Goal: Task Accomplishment & Management: Use online tool/utility

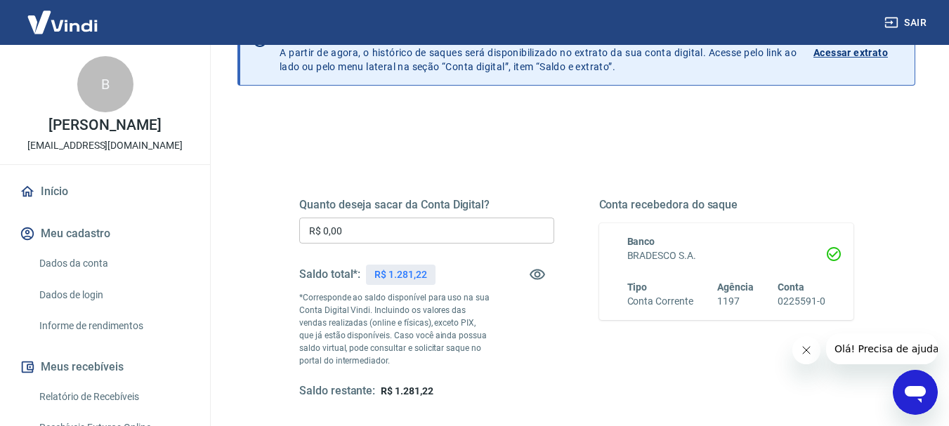
scroll to position [136, 0]
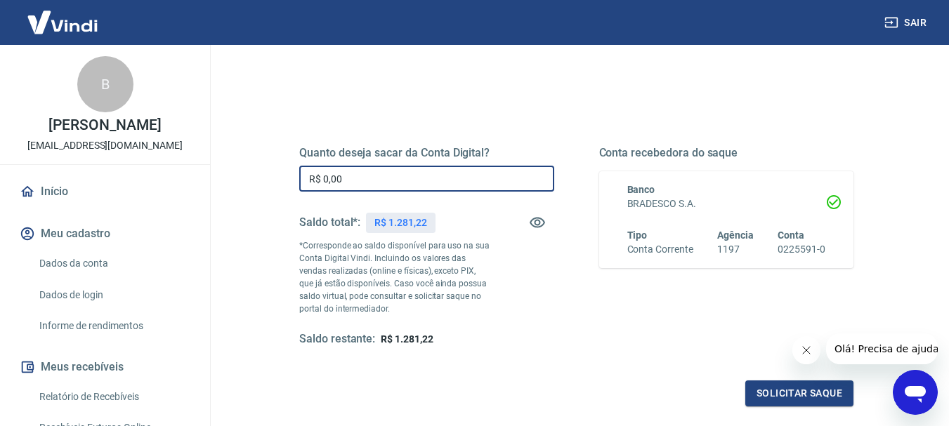
click at [358, 176] on input "R$ 0,00" at bounding box center [426, 179] width 255 height 26
type input "R$ 1.281,22"
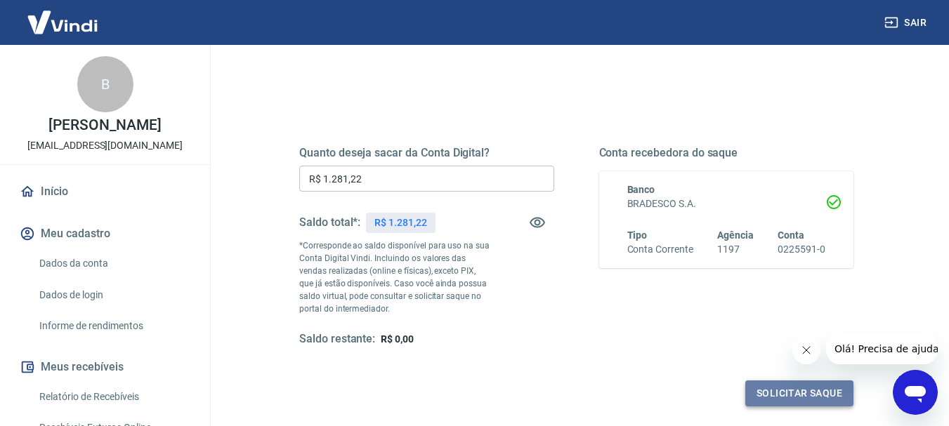
click at [760, 395] on button "Solicitar saque" at bounding box center [799, 394] width 108 height 26
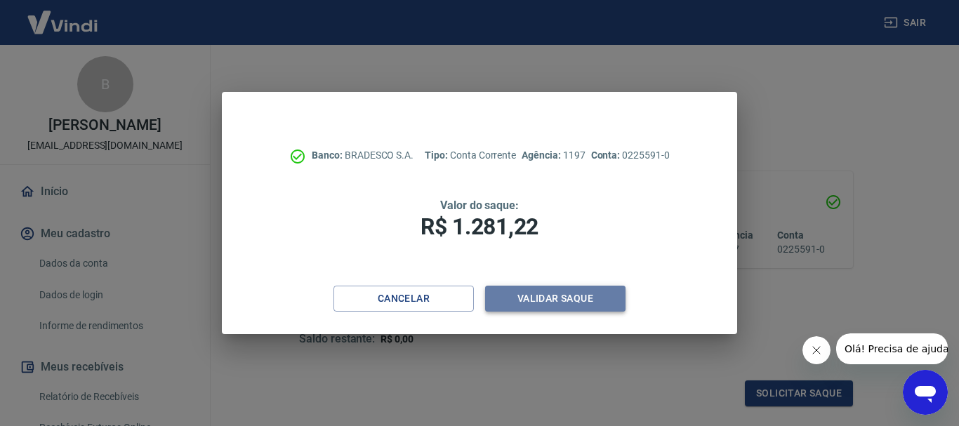
click at [573, 301] on button "Validar saque" at bounding box center [555, 299] width 140 height 26
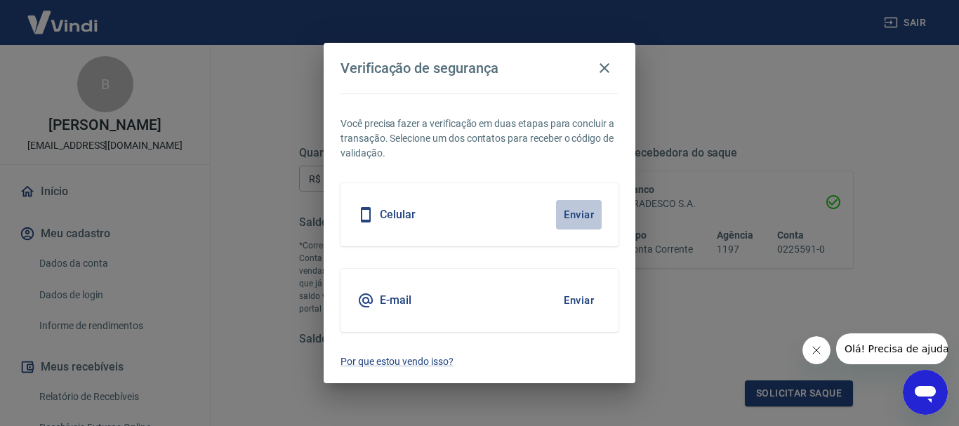
click at [571, 217] on button "Enviar" at bounding box center [579, 215] width 46 height 30
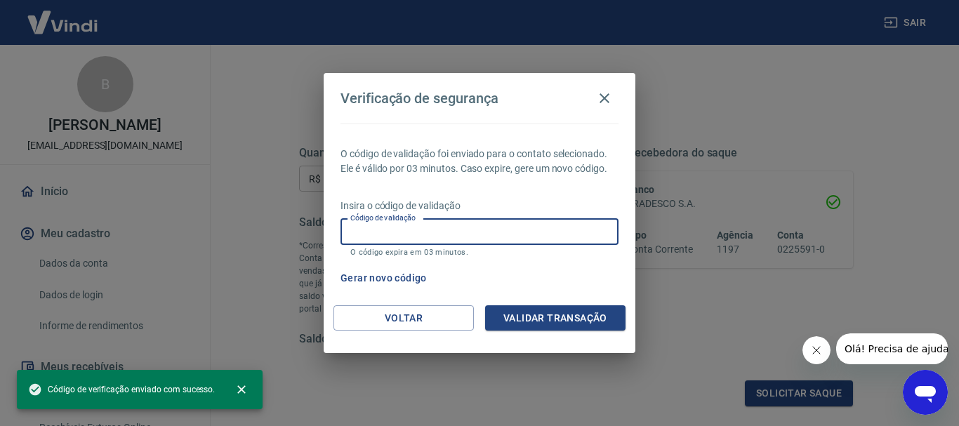
click at [475, 240] on input "Código de validação" at bounding box center [480, 232] width 278 height 26
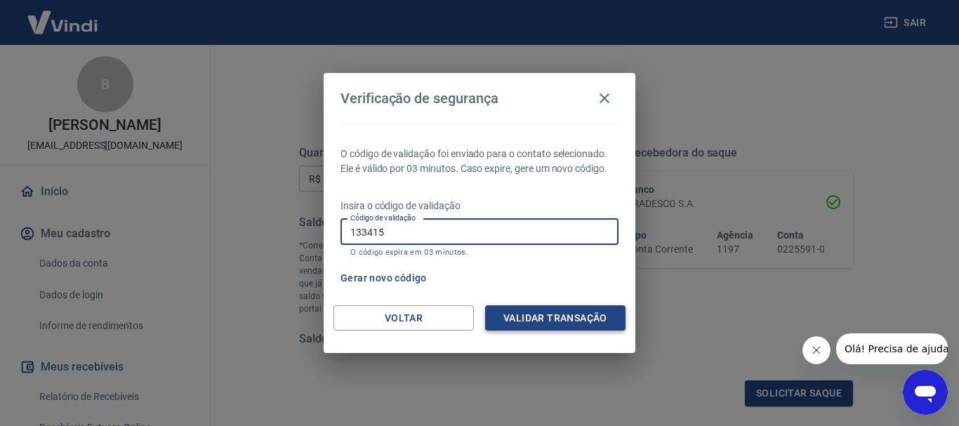
type input "133415"
click at [559, 320] on button "Validar transação" at bounding box center [555, 319] width 140 height 26
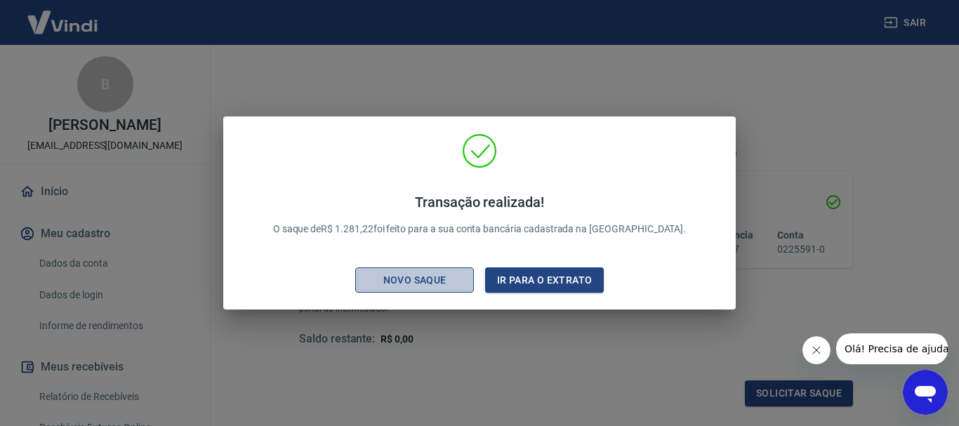
click at [415, 286] on div "Novo saque" at bounding box center [415, 281] width 97 height 18
